Goal: Use online tool/utility: Utilize a website feature to perform a specific function

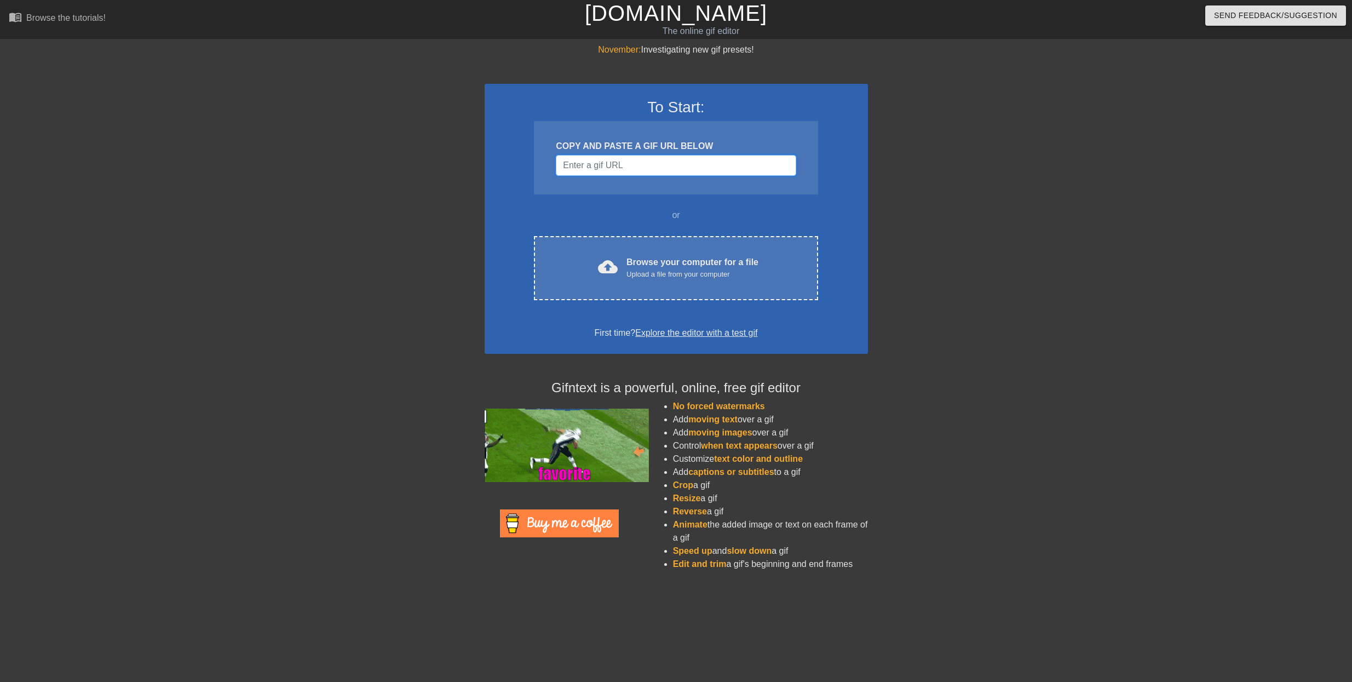
click at [589, 161] on input "Username" at bounding box center [676, 165] width 240 height 21
click at [588, 162] on input "Username" at bounding box center [676, 165] width 240 height 21
click at [444, 163] on div at bounding box center [389, 207] width 164 height 329
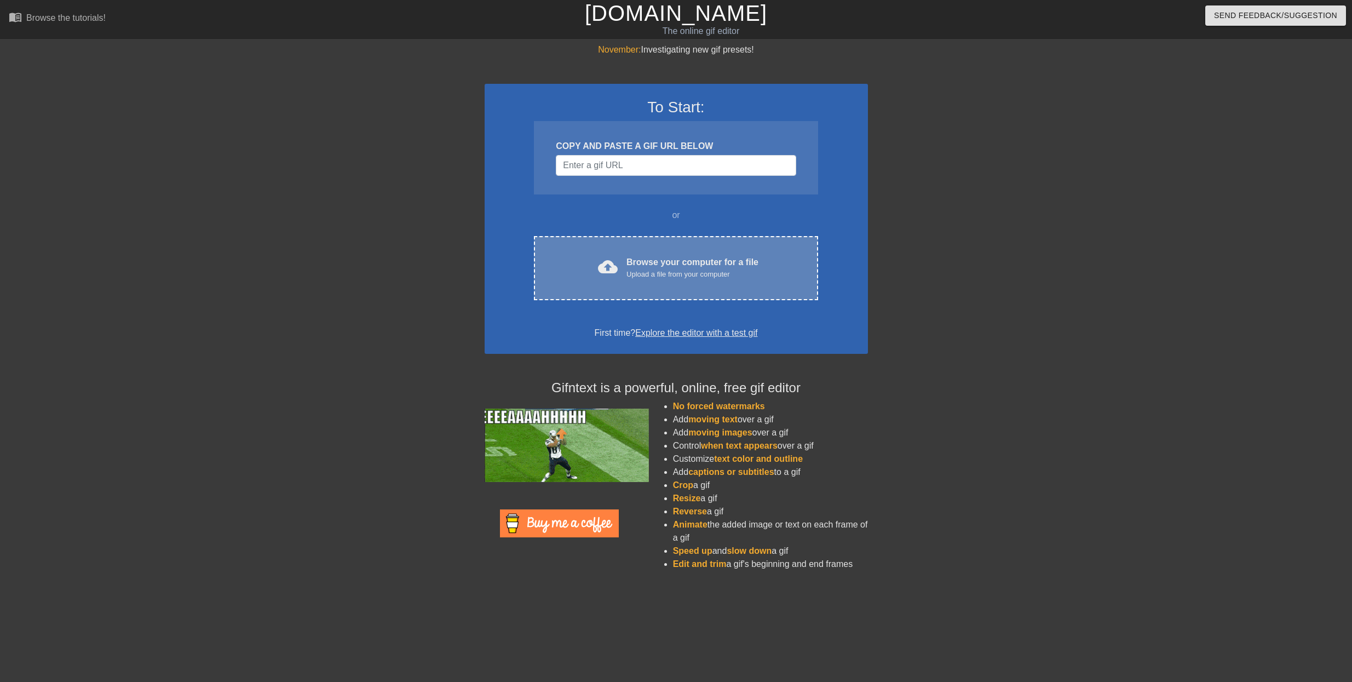
click at [647, 269] on div "Upload a file from your computer" at bounding box center [692, 274] width 132 height 11
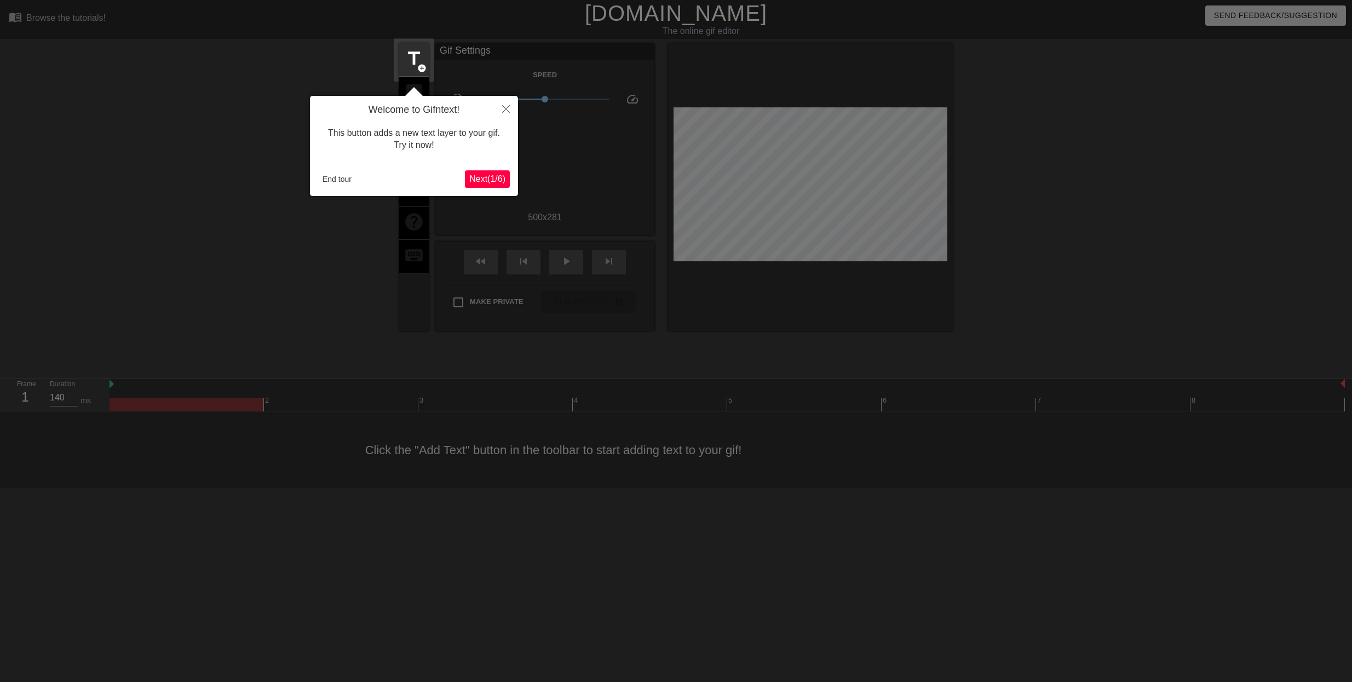
click at [488, 180] on span "Next ( 1 / 6 )" at bounding box center [487, 178] width 36 height 9
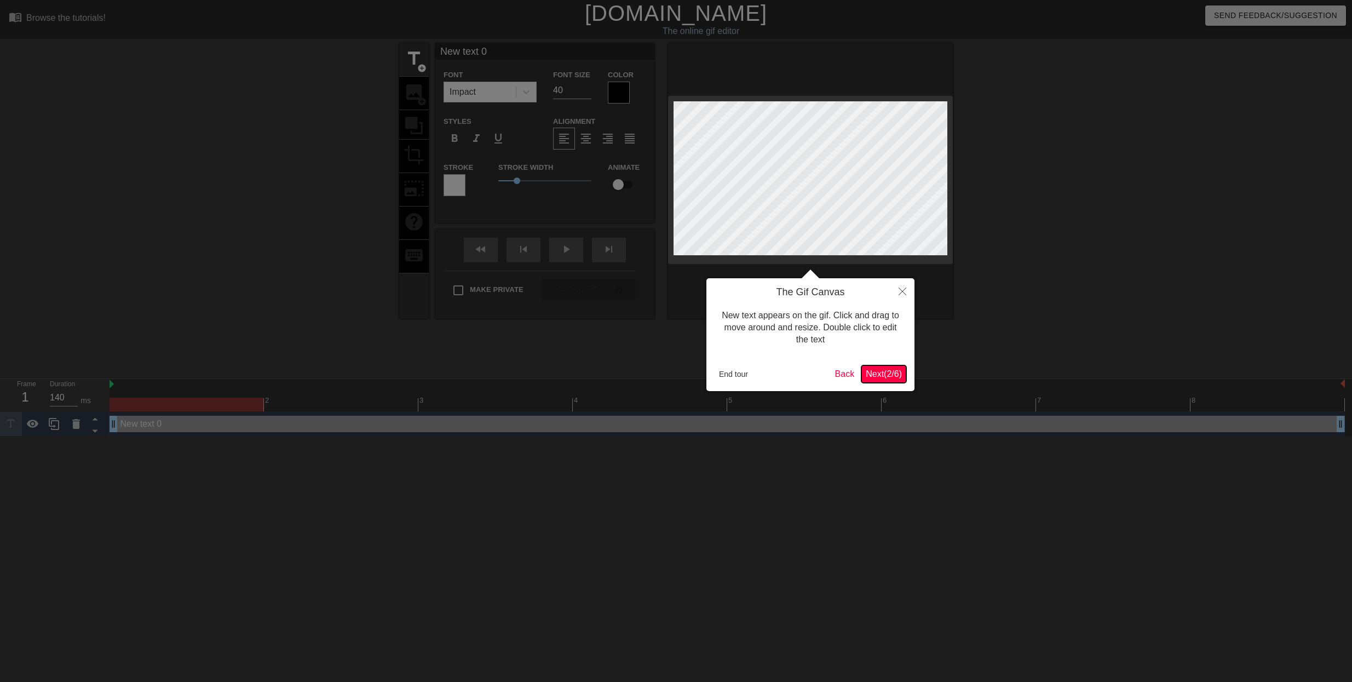
click at [891, 376] on span "Next ( 2 / 6 )" at bounding box center [884, 373] width 36 height 9
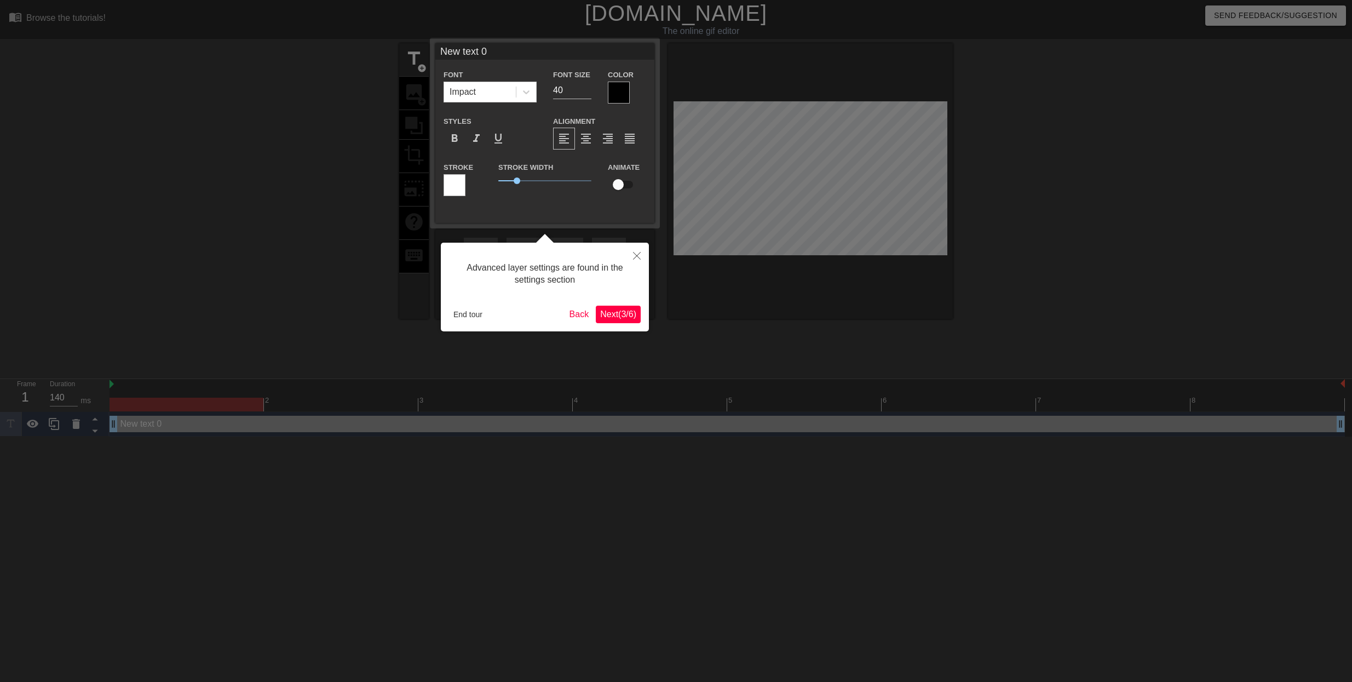
click at [619, 312] on span "Next ( 3 / 6 )" at bounding box center [618, 313] width 36 height 9
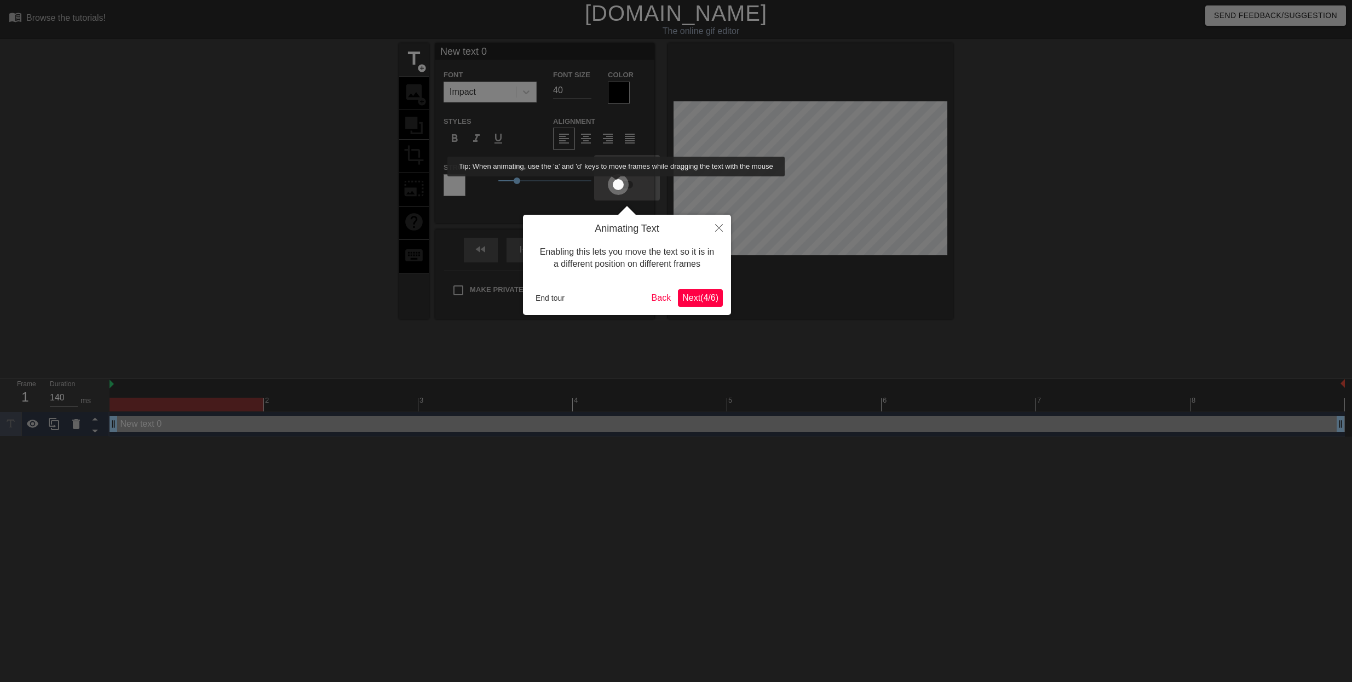
click at [617, 184] on input "checkbox" at bounding box center [618, 184] width 62 height 21
checkbox input "true"
click at [690, 295] on span "Next ( 4 / 6 )" at bounding box center [700, 297] width 36 height 9
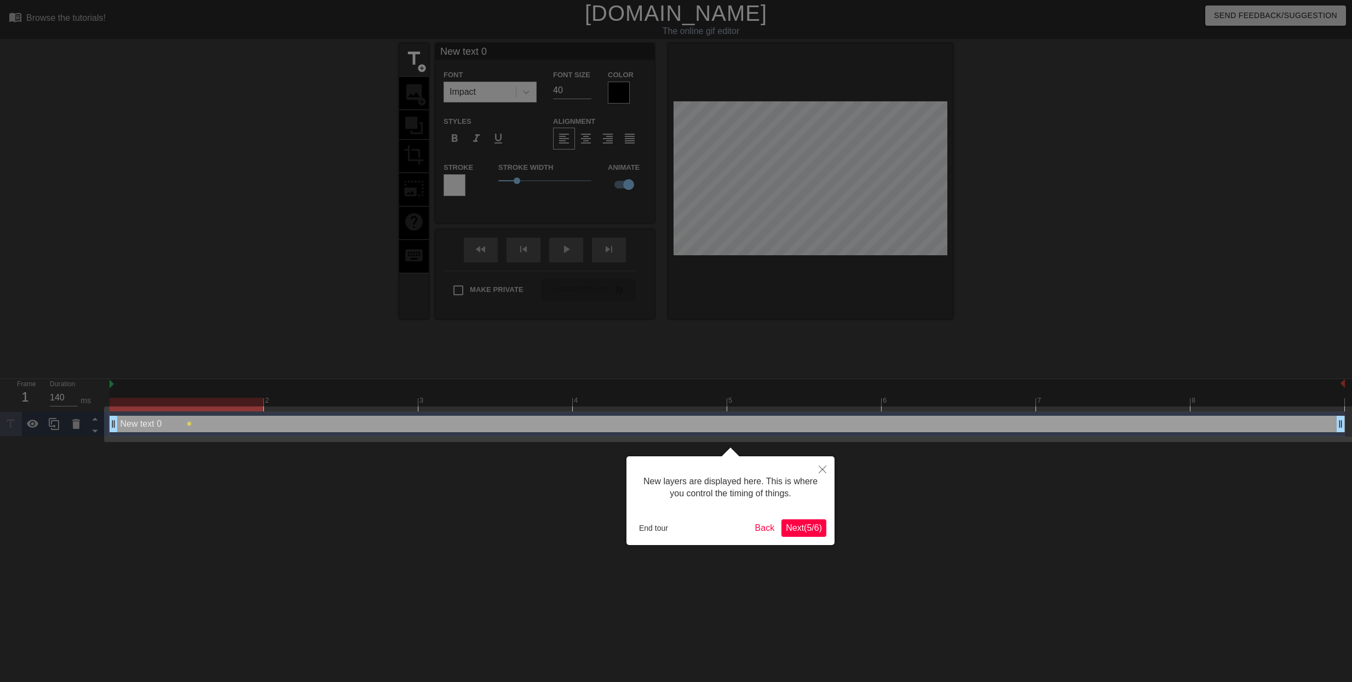
click at [200, 423] on div "New text 0 drag_handle drag_handle" at bounding box center [727, 424] width 1235 height 16
click at [140, 423] on div "New text 0 drag_handle drag_handle" at bounding box center [727, 424] width 1235 height 16
click at [808, 524] on span "Next ( 5 / 6 )" at bounding box center [804, 527] width 36 height 9
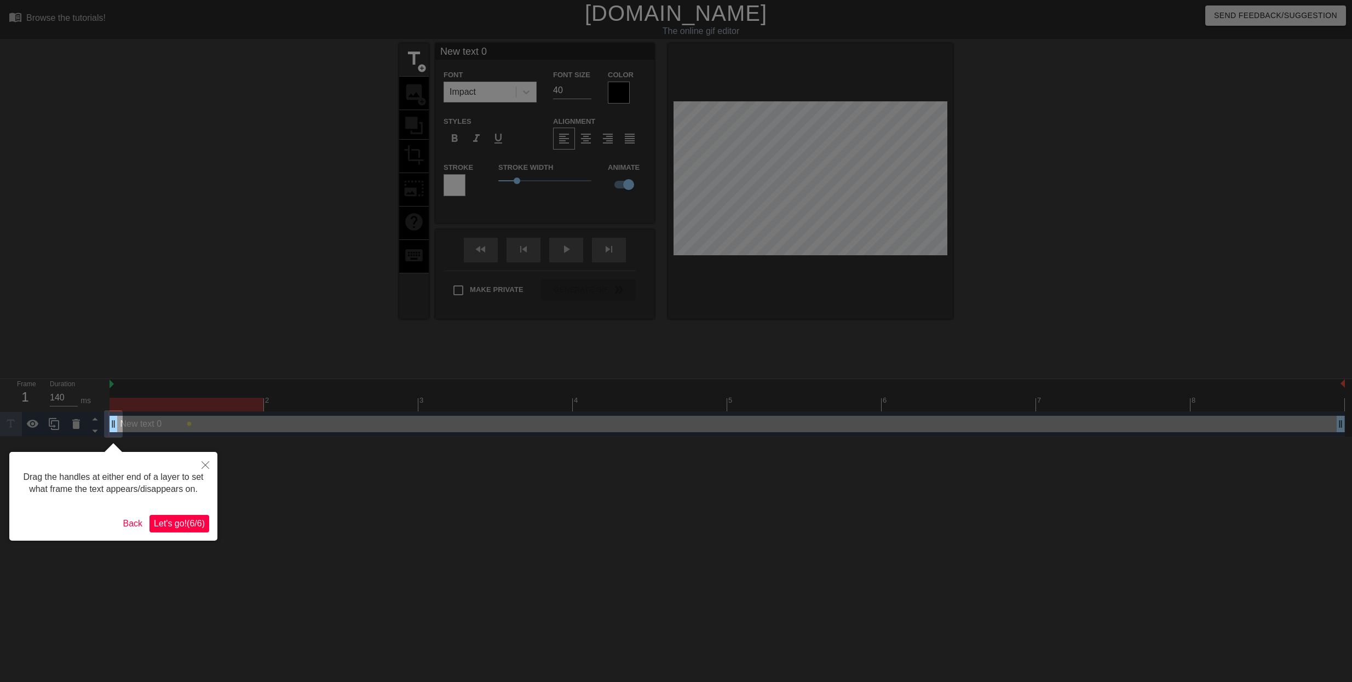
click at [183, 523] on span "Let's go! ( 6 / 6 )" at bounding box center [179, 523] width 51 height 9
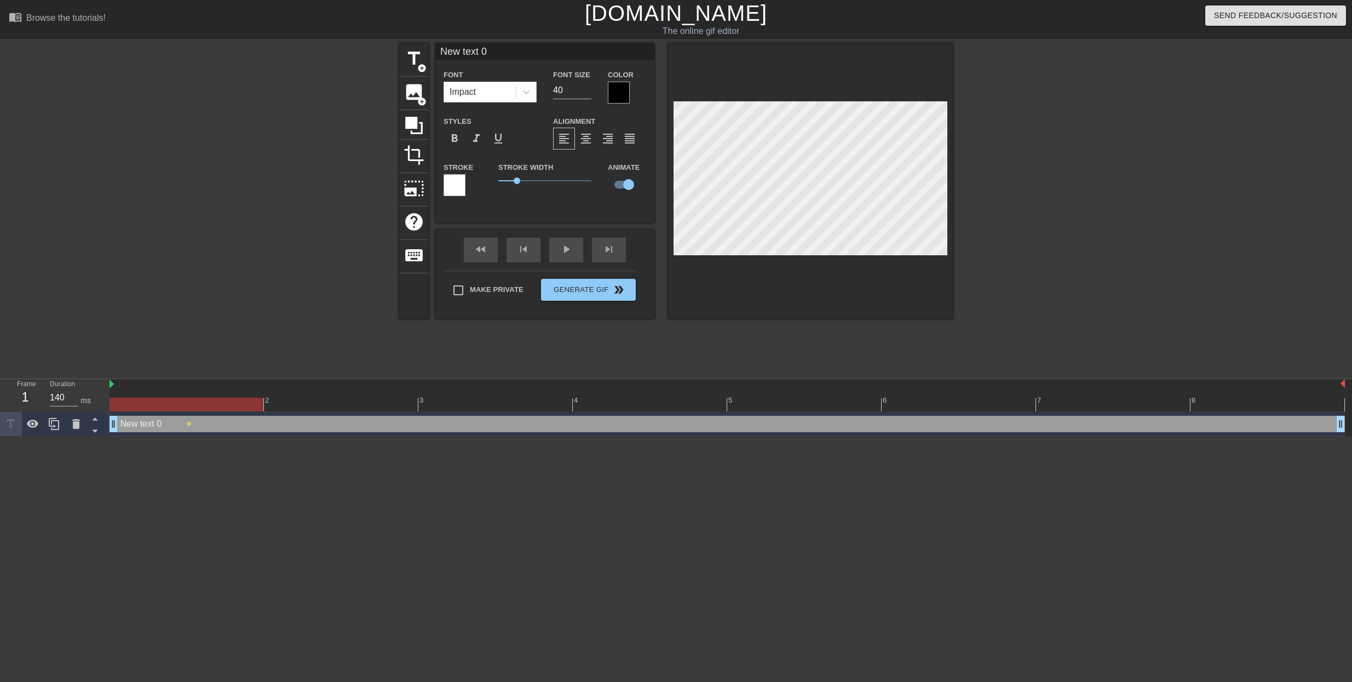
drag, startPoint x: 118, startPoint y: 423, endPoint x: 161, endPoint y: 424, distance: 43.3
click at [161, 424] on div "New text 0 drag_handle drag_handle" at bounding box center [727, 424] width 1235 height 16
drag, startPoint x: 117, startPoint y: 424, endPoint x: 107, endPoint y: 427, distance: 10.9
click at [141, 424] on div "New text 0 drag_handle drag_handle" at bounding box center [727, 424] width 1235 height 16
drag, startPoint x: 111, startPoint y: 424, endPoint x: 163, endPoint y: 427, distance: 51.5
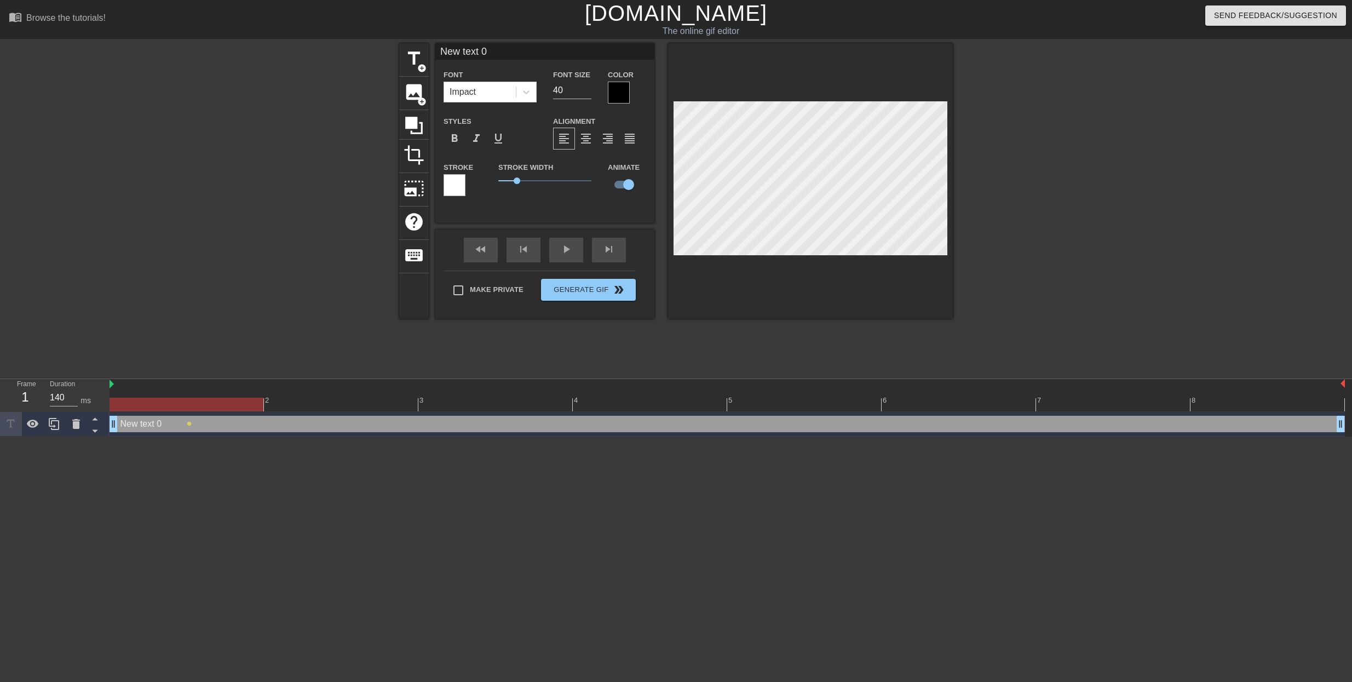
click at [163, 425] on div "New text 0 drag_handle drag_handle" at bounding box center [727, 424] width 1235 height 16
drag, startPoint x: 115, startPoint y: 426, endPoint x: 138, endPoint y: 427, distance: 23.0
click at [154, 426] on div "New text 0 drag_handle drag_handle" at bounding box center [727, 424] width 1235 height 16
click at [411, 54] on span "title" at bounding box center [414, 58] width 21 height 21
type input "New text 1"
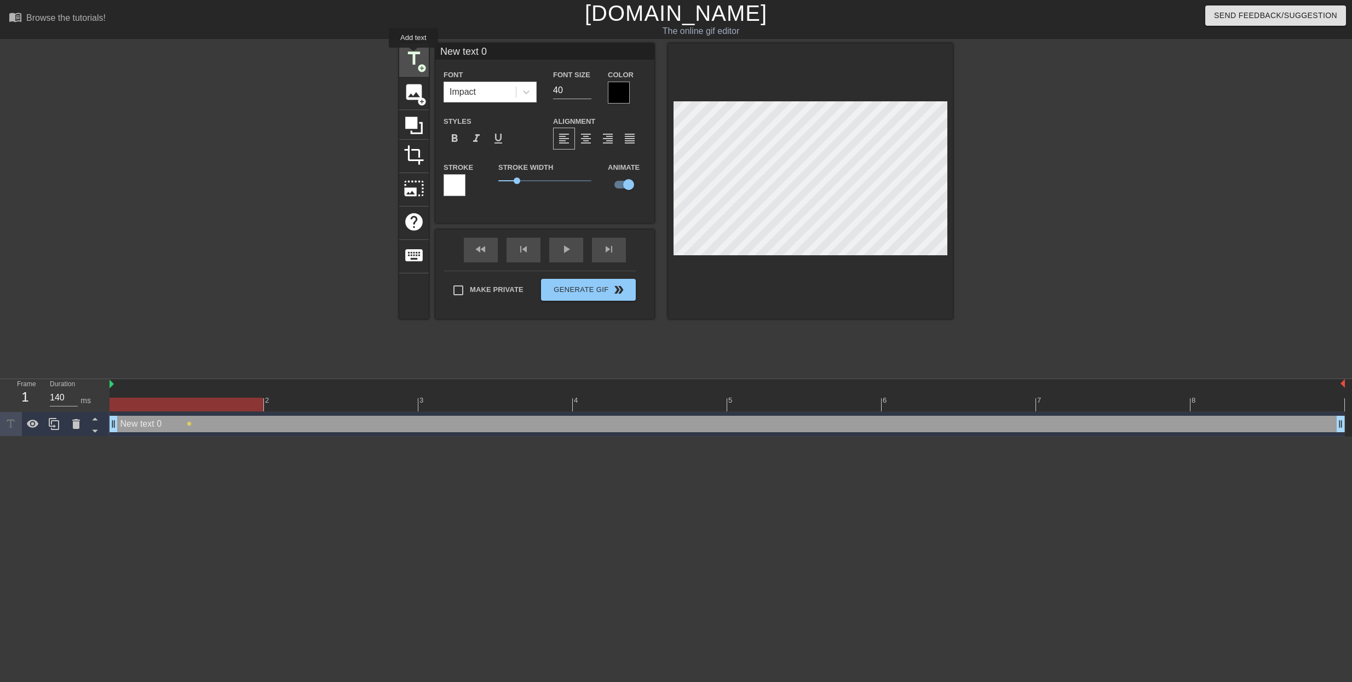
checkbox input "false"
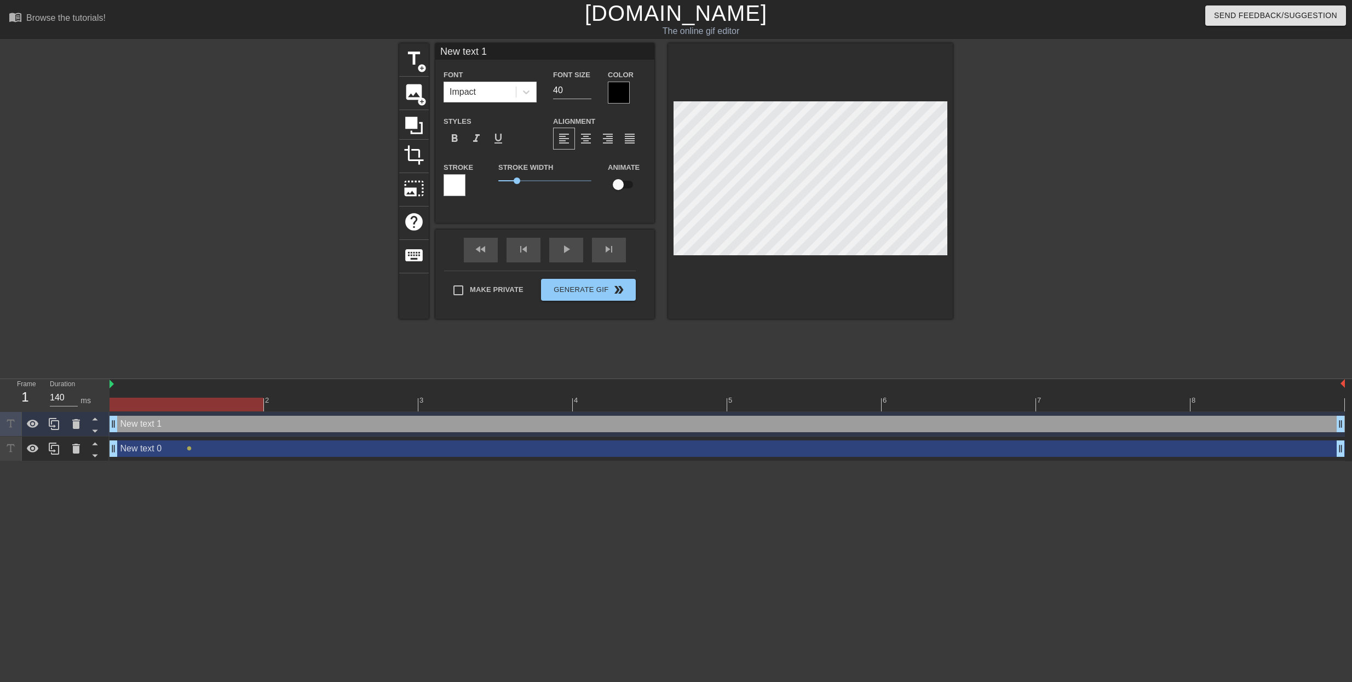
click at [494, 53] on input "New text 1" at bounding box center [544, 51] width 219 height 16
click at [74, 450] on icon at bounding box center [76, 449] width 8 height 10
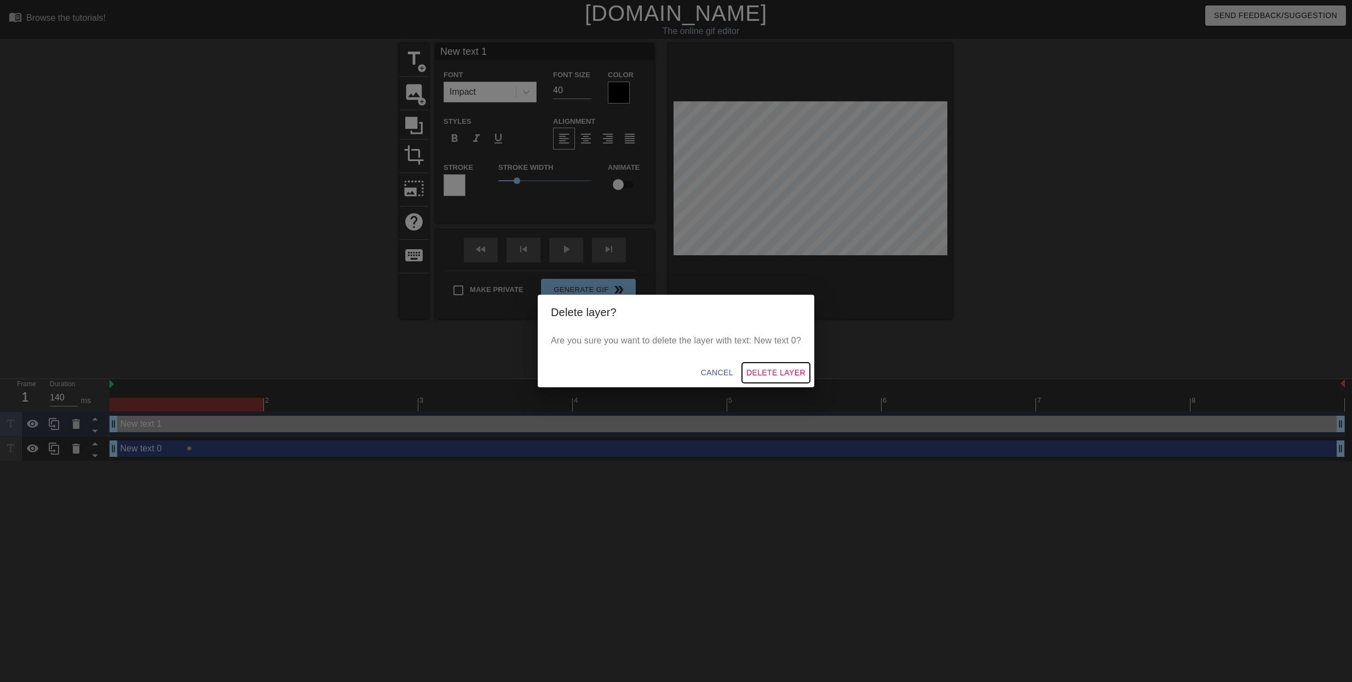
click at [769, 375] on span "Delete Layer" at bounding box center [775, 373] width 59 height 14
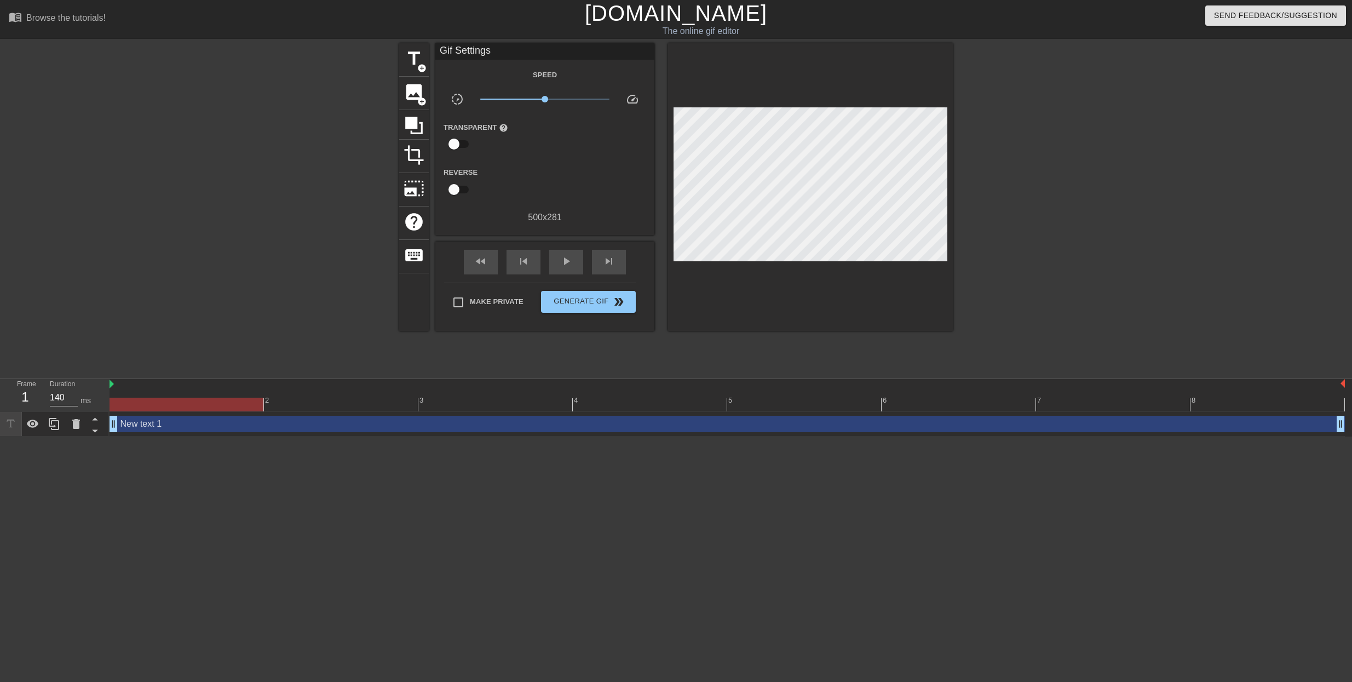
click at [234, 428] on div "New text 1 drag_handle drag_handle" at bounding box center [727, 424] width 1235 height 16
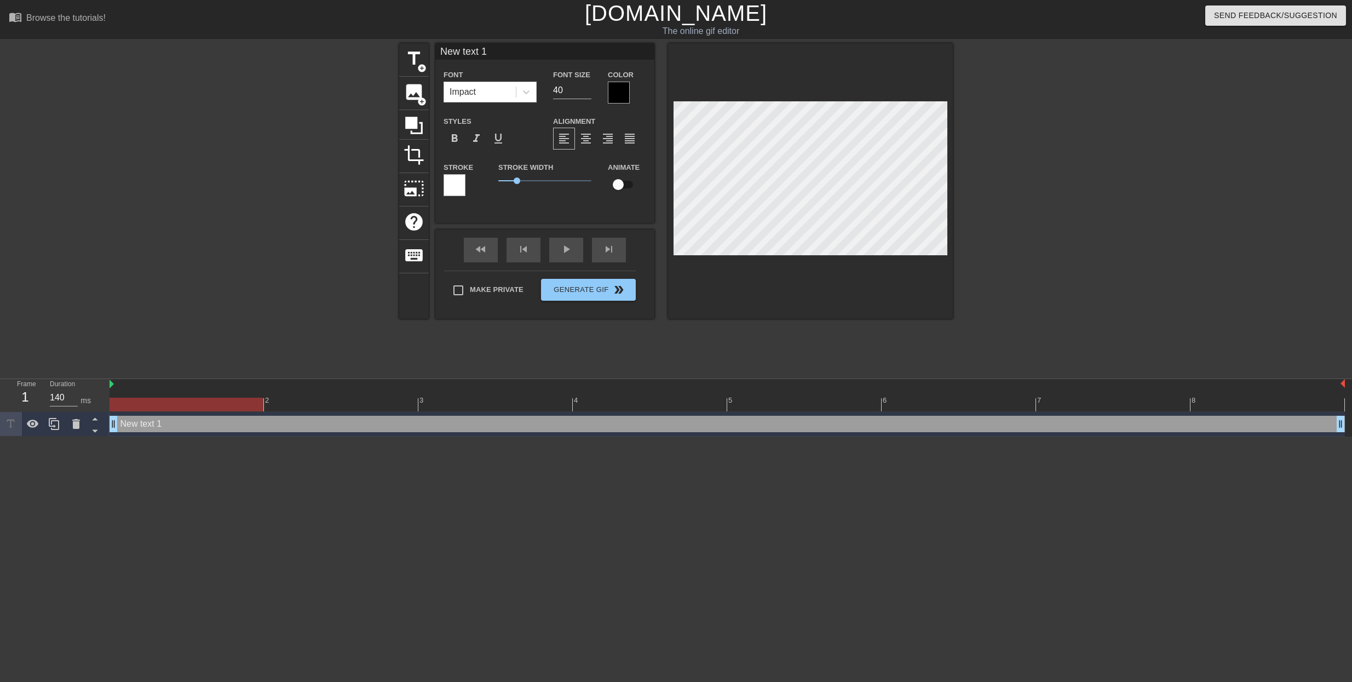
drag, startPoint x: 496, startPoint y: 53, endPoint x: 421, endPoint y: 41, distance: 76.5
click at [435, 43] on input "New text 1" at bounding box center [544, 51] width 219 height 16
type input "The one and only [DEMOGRAPHIC_DATA]"
click at [586, 93] on input "39" at bounding box center [572, 91] width 38 height 18
click at [583, 93] on input "38" at bounding box center [572, 91] width 38 height 18
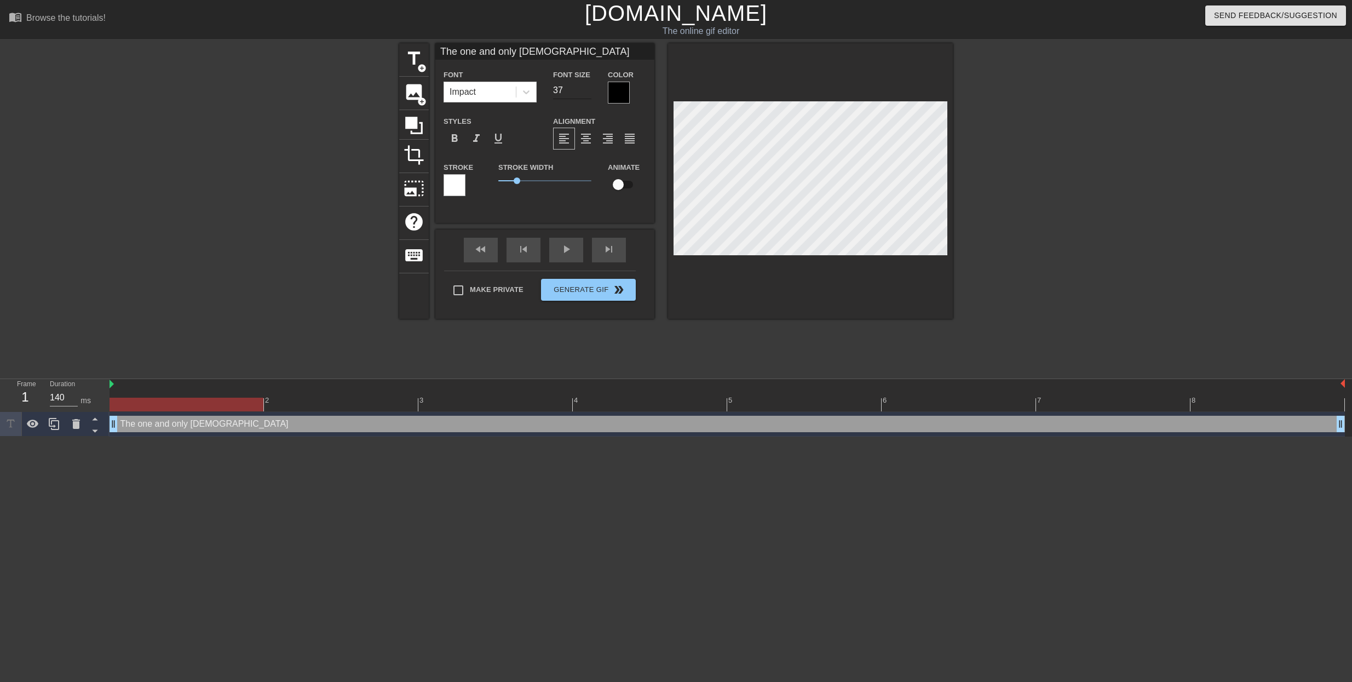
click at [583, 93] on input "37" at bounding box center [572, 91] width 38 height 18
click at [583, 93] on input "36" at bounding box center [572, 91] width 38 height 18
click at [583, 93] on input "35" at bounding box center [572, 91] width 38 height 18
click at [583, 93] on input "34" at bounding box center [572, 91] width 38 height 18
click at [583, 93] on input "33" at bounding box center [572, 91] width 38 height 18
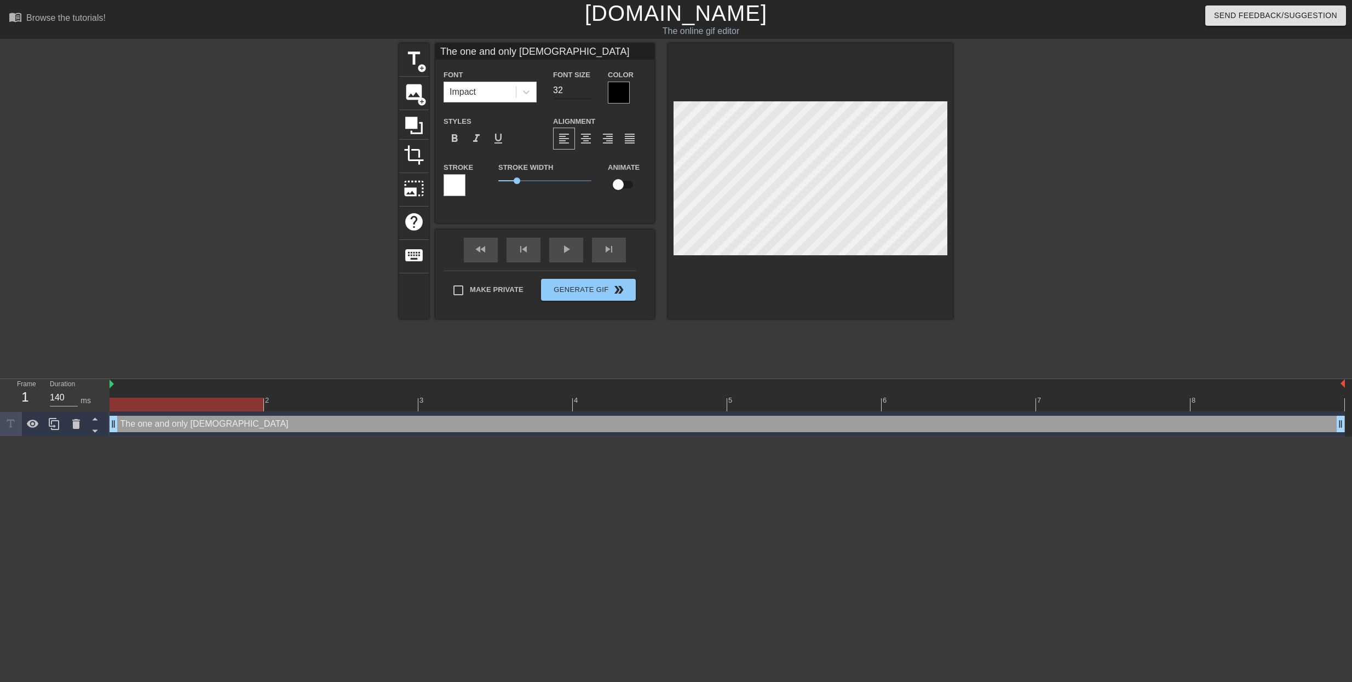
click at [583, 93] on input "32" at bounding box center [572, 91] width 38 height 18
click at [583, 93] on input "31" at bounding box center [572, 91] width 38 height 18
click at [583, 93] on input "30" at bounding box center [572, 91] width 38 height 18
click at [583, 93] on input "29" at bounding box center [572, 91] width 38 height 18
click at [583, 93] on input "28" at bounding box center [572, 91] width 38 height 18
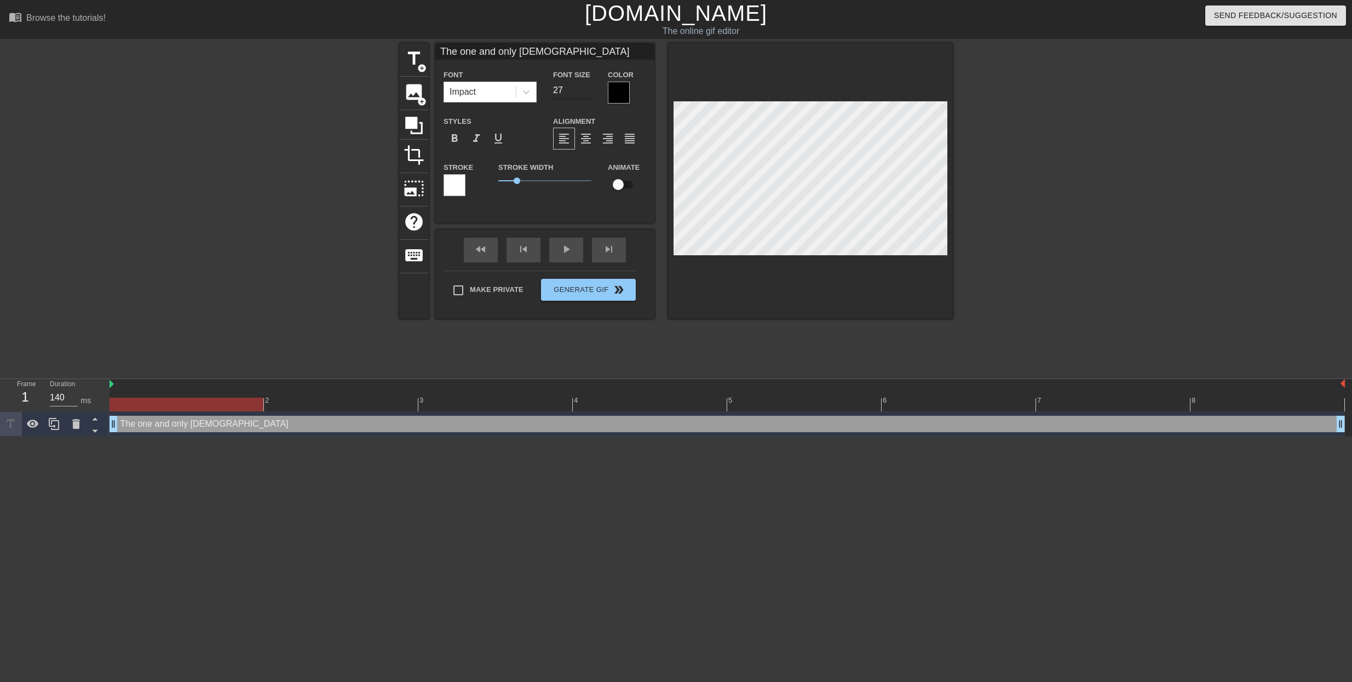
click at [583, 93] on input "27" at bounding box center [572, 91] width 38 height 18
click at [583, 93] on input "26" at bounding box center [572, 91] width 38 height 18
click at [588, 89] on input "27" at bounding box center [572, 91] width 38 height 18
click at [588, 89] on input "28" at bounding box center [572, 91] width 38 height 18
click at [586, 89] on input "29" at bounding box center [572, 91] width 38 height 18
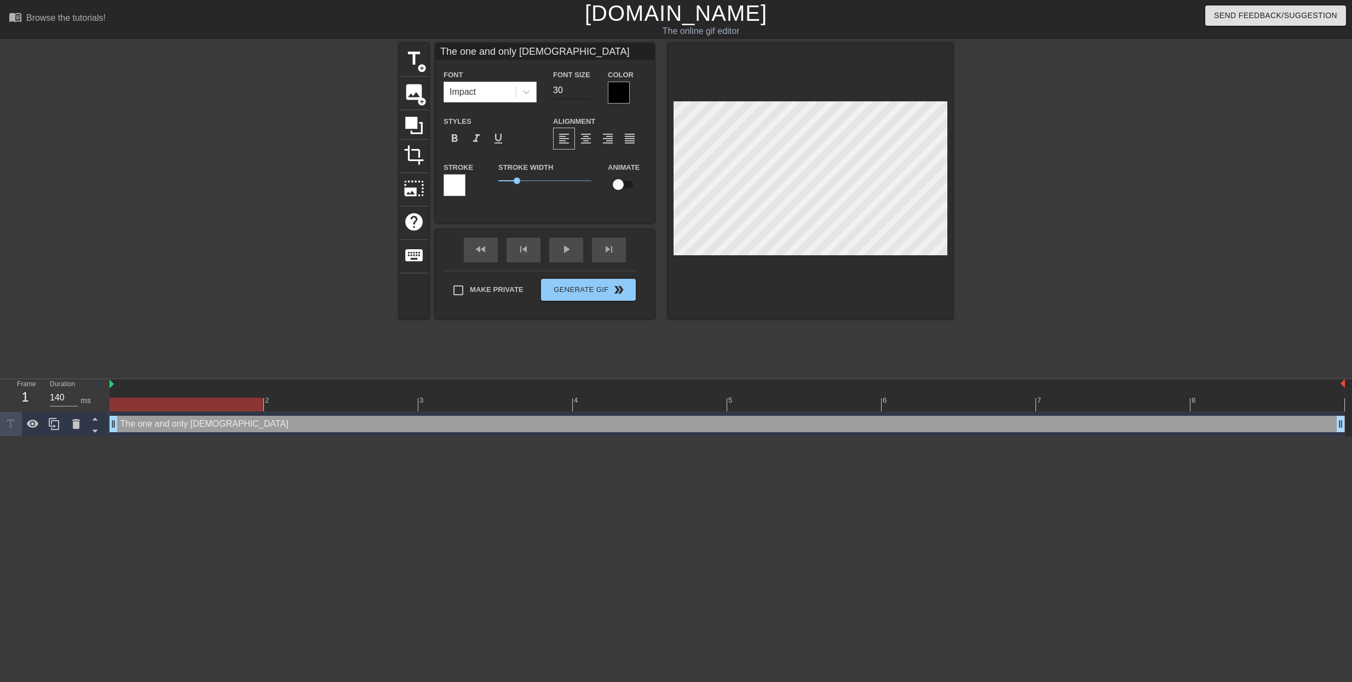
click at [586, 89] on input "30" at bounding box center [572, 91] width 38 height 18
type input "31"
click at [586, 89] on input "31" at bounding box center [572, 91] width 38 height 18
type input "The one and only [DEMOGRAPHIC_DATA]"
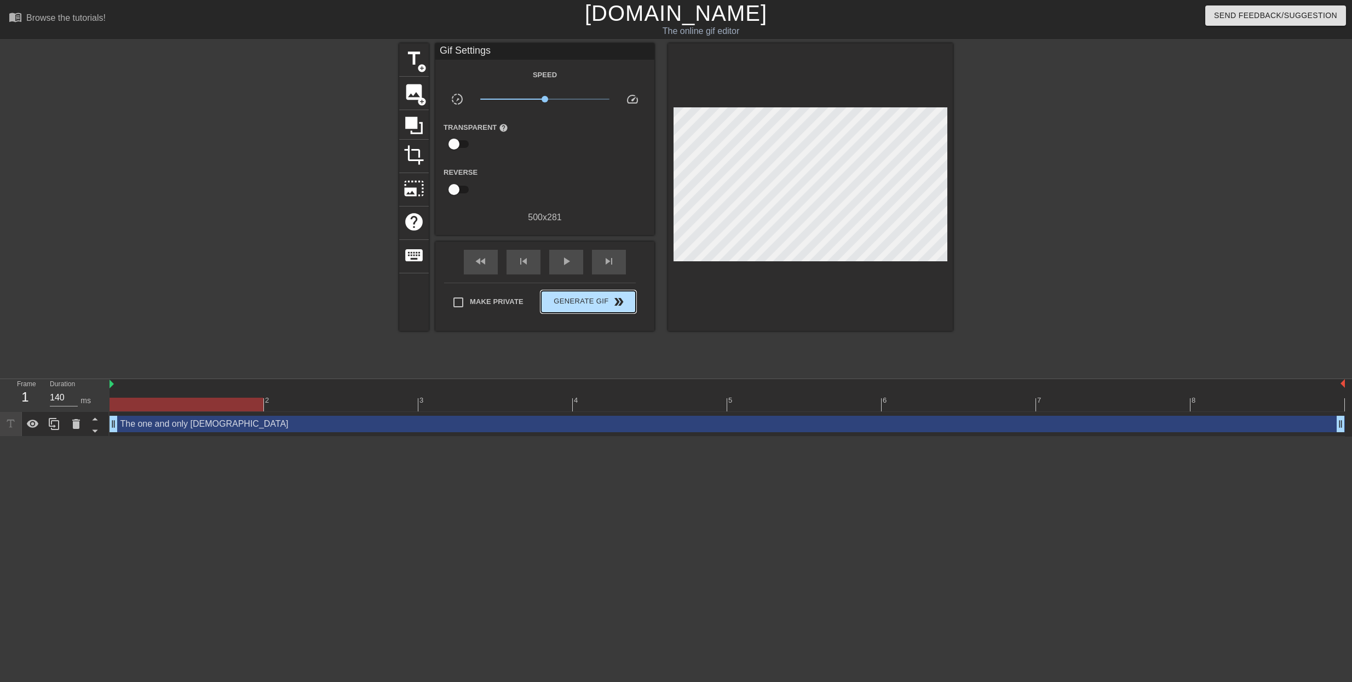
click at [597, 285] on div "Make Private Generate Gif double_arrow" at bounding box center [540, 304] width 192 height 43
click at [568, 300] on span "Generate Gif double_arrow" at bounding box center [588, 301] width 86 height 13
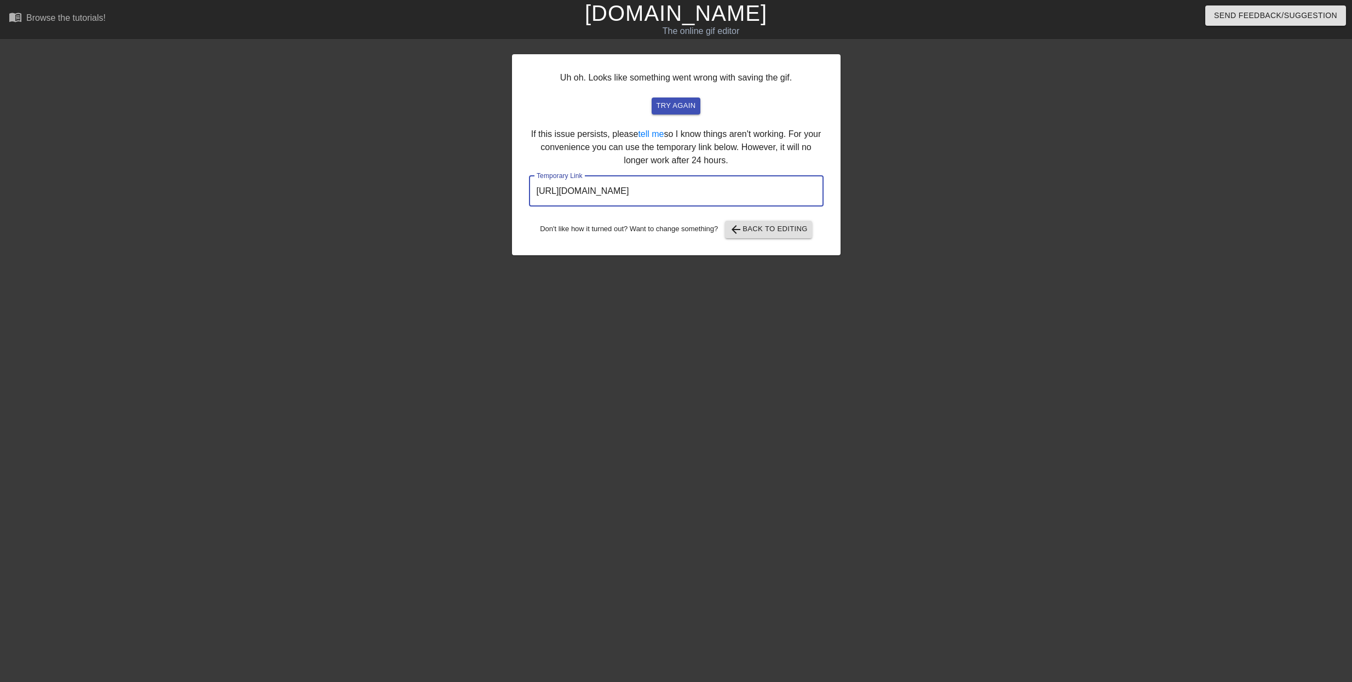
drag, startPoint x: 771, startPoint y: 193, endPoint x: 529, endPoint y: 182, distance: 242.8
click at [529, 182] on input "[URL][DOMAIN_NAME]" at bounding box center [676, 191] width 295 height 31
